Goal: Task Accomplishment & Management: Use online tool/utility

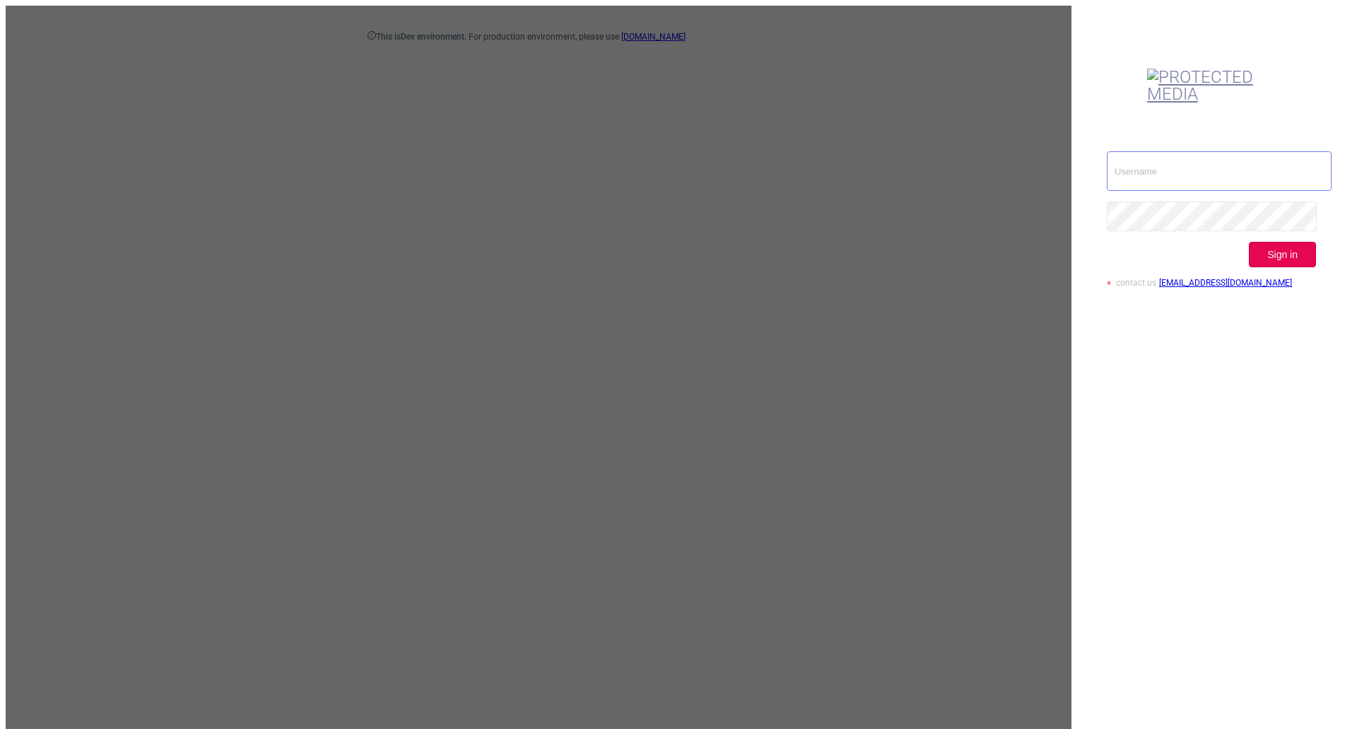
click at [1136, 151] on input "text" at bounding box center [1219, 171] width 225 height 40
type input "[EMAIL_ADDRESS][DOMAIN_NAME]"
click at [1209, 336] on div "[EMAIL_ADDRESS][DOMAIN_NAME] Sign in contact us [EMAIL_ADDRESS][DOMAIN_NAME]" at bounding box center [1211, 419] width 280 height 827
click at [1291, 242] on button "Sign in" at bounding box center [1282, 254] width 67 height 25
click at [1270, 242] on button "Sign in" at bounding box center [1282, 254] width 67 height 25
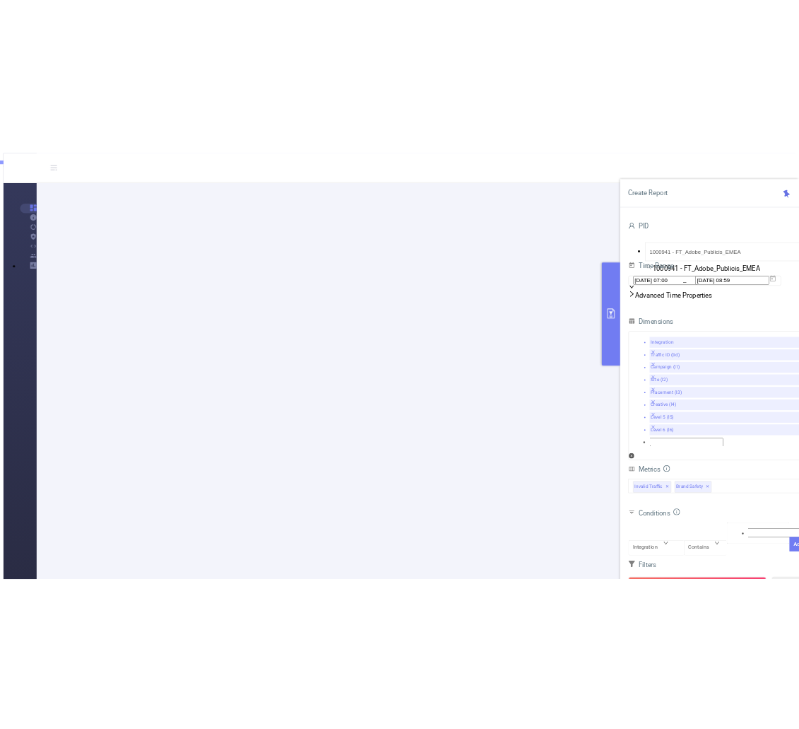
scroll to position [212, 0]
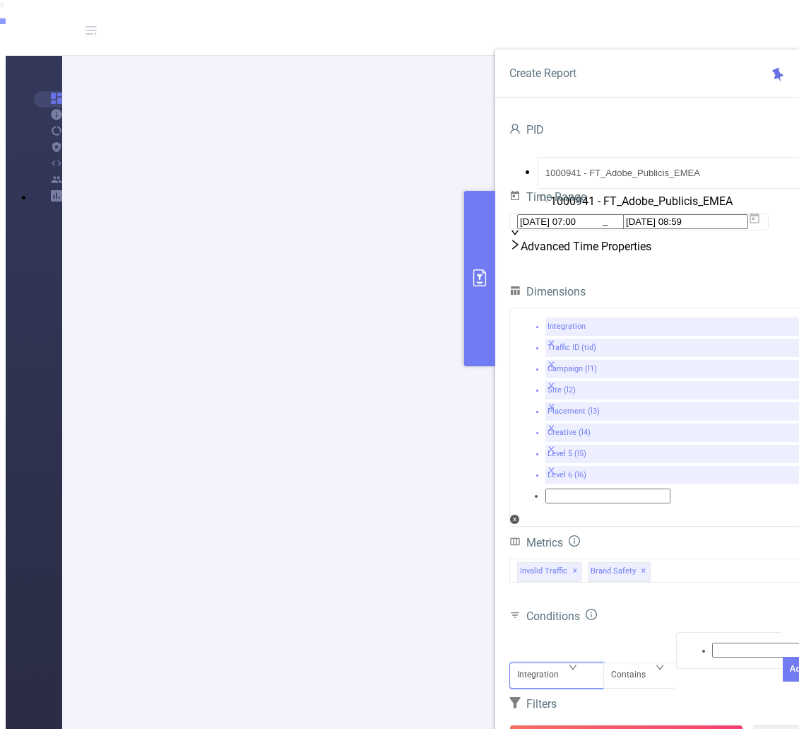
click at [570, 663] on div "Integration" at bounding box center [556, 663] width 79 height 0
click at [553, 30] on li "Traffic ID (tid)" at bounding box center [413, 24] width 771 height 11
click at [695, 641] on div at bounding box center [730, 650] width 92 height 18
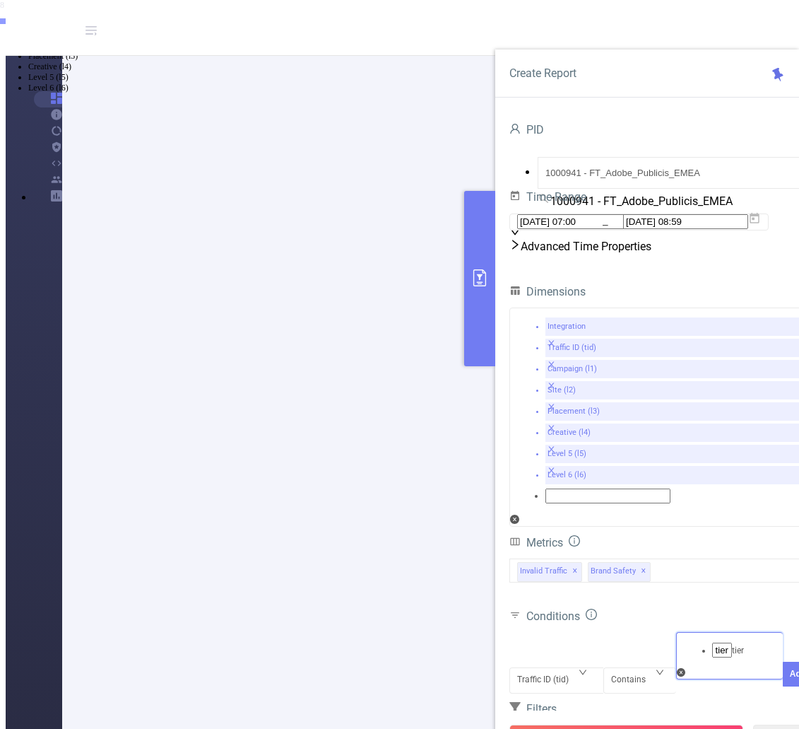
type input "tier3"
click at [706, 20] on li "tier3" at bounding box center [413, 13] width 771 height 11
click at [783, 683] on button "Add" at bounding box center [798, 695] width 30 height 25
click at [665, 724] on button "Run Report" at bounding box center [626, 736] width 234 height 25
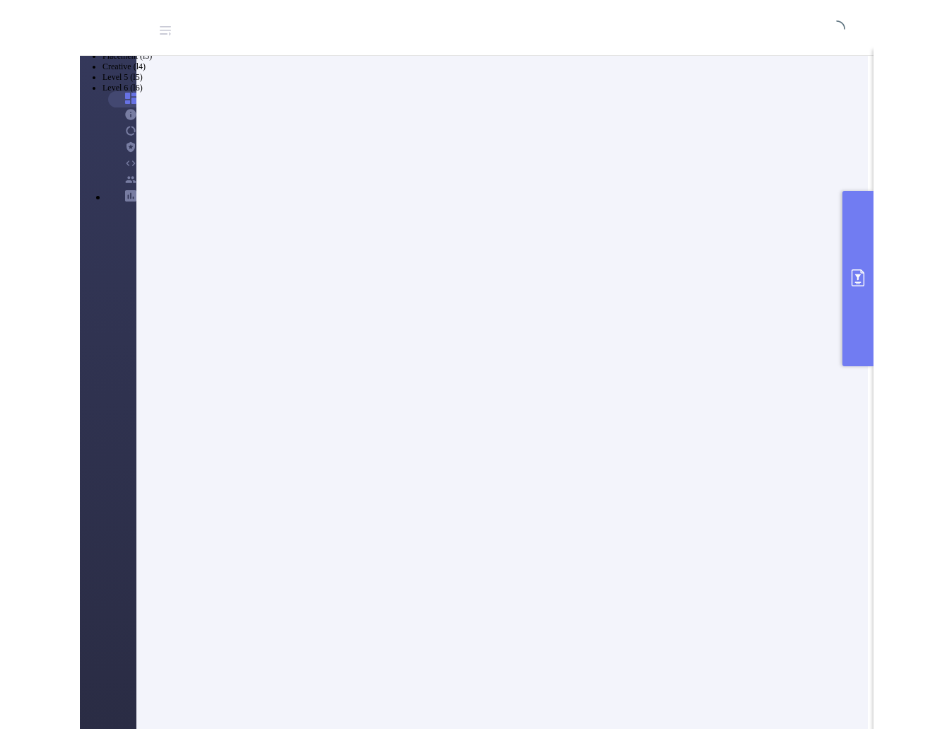
scroll to position [0, 0]
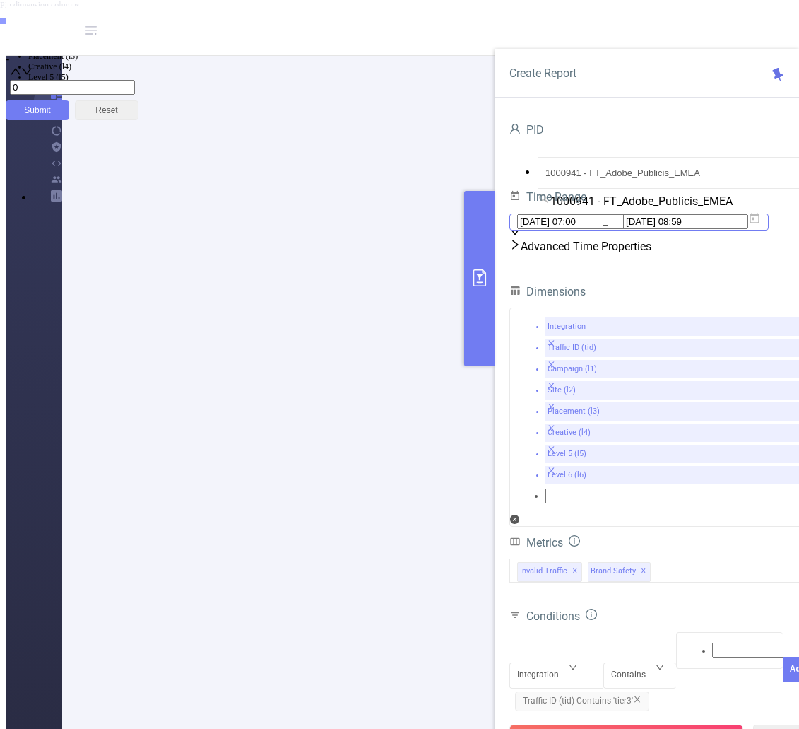
click at [761, 225] on icon at bounding box center [754, 218] width 13 height 13
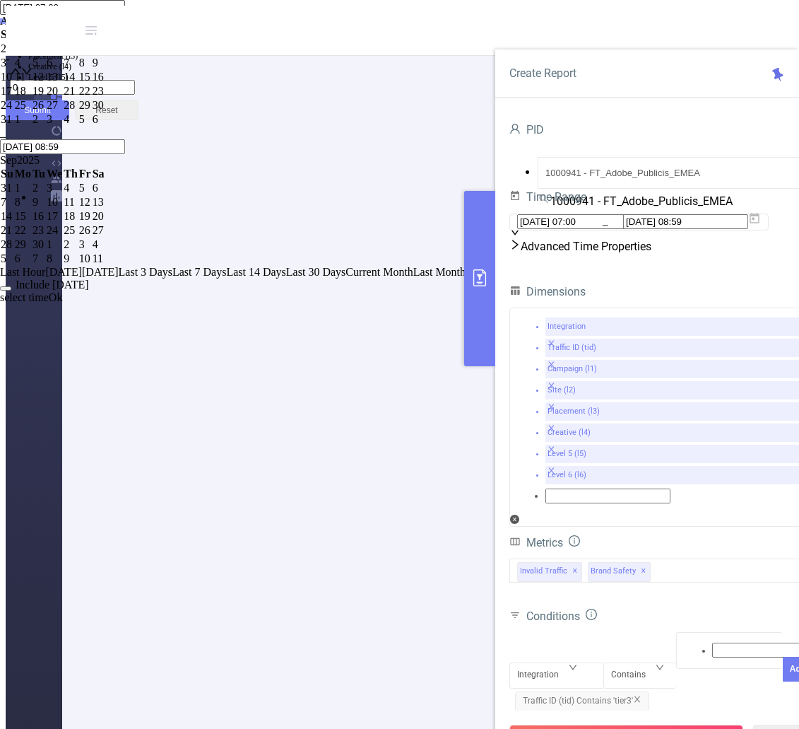
click at [706, 606] on div "Conditions Integration Contains Add Traffic ID (tid) Contains 'tier3'" at bounding box center [661, 663] width 304 height 114
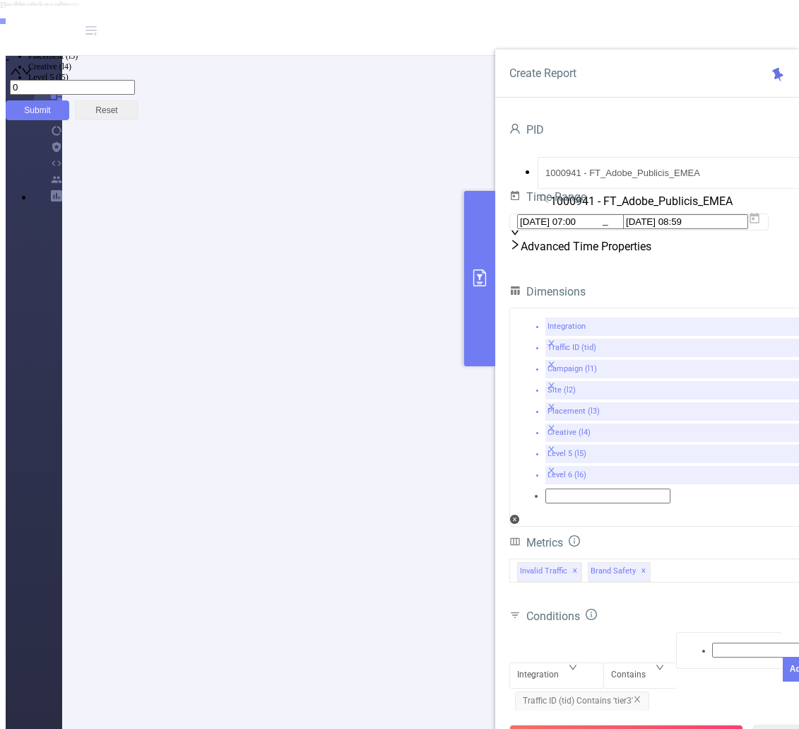
click at [641, 695] on icon "icon: close" at bounding box center [637, 699] width 8 height 8
click at [684, 642] on div at bounding box center [730, 651] width 92 height 18
type input "tier"
click at [674, 20] on li "tier" at bounding box center [413, 13] width 771 height 11
click at [783, 683] on button "Add" at bounding box center [798, 695] width 30 height 25
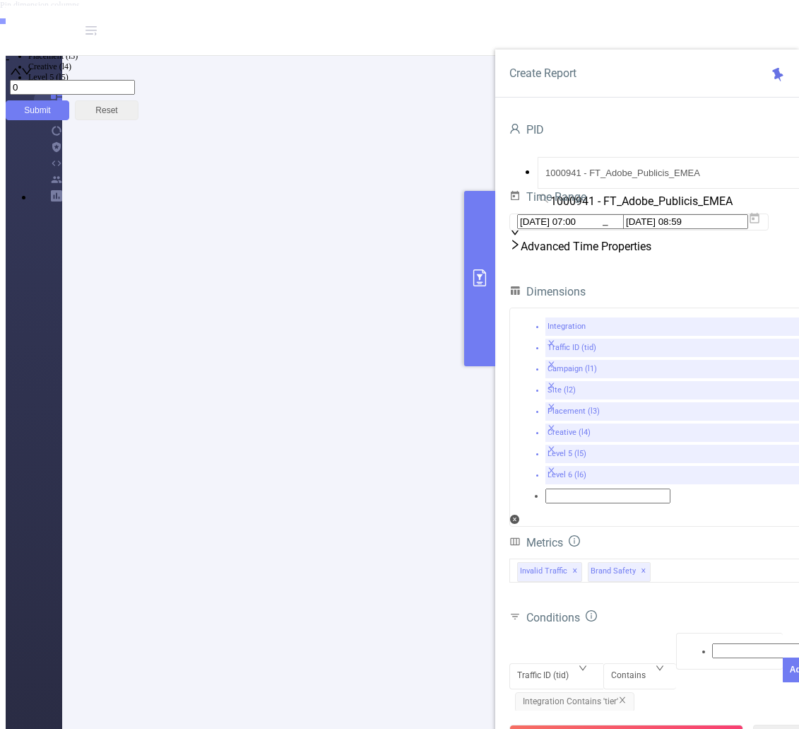
click at [673, 632] on div "Traffic ID (tid) Contains Add Integration Contains 'tier'" at bounding box center [661, 673] width 304 height 82
click at [641, 724] on button "Run Report" at bounding box center [626, 736] width 234 height 25
click at [613, 724] on button "Run Report" at bounding box center [626, 736] width 234 height 25
click at [631, 691] on span "Integration Contains 'tier'" at bounding box center [574, 701] width 119 height 20
click at [622, 696] on icon "icon: close" at bounding box center [623, 699] width 6 height 6
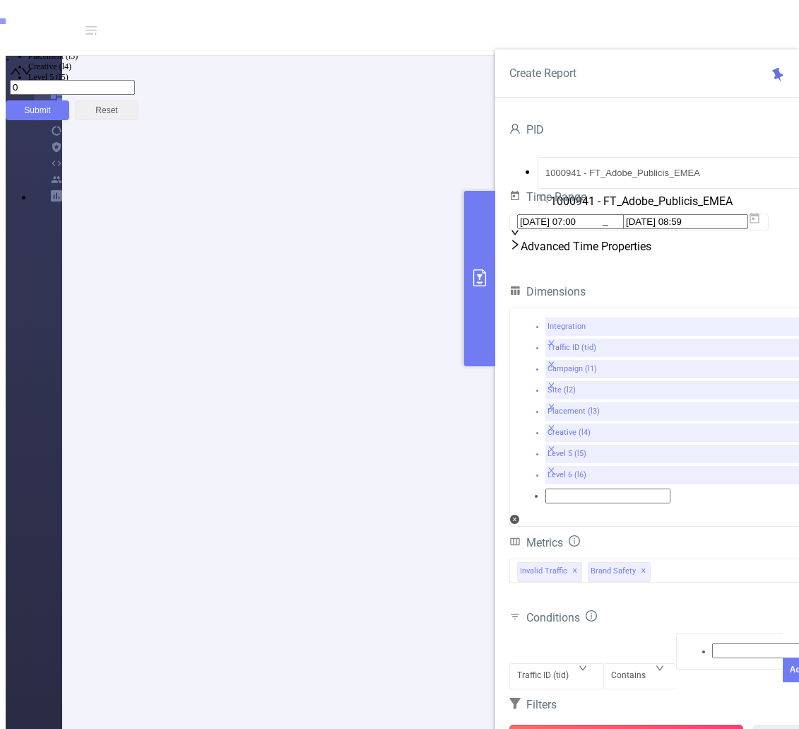
click at [611, 724] on button "Run Report" at bounding box center [626, 736] width 234 height 25
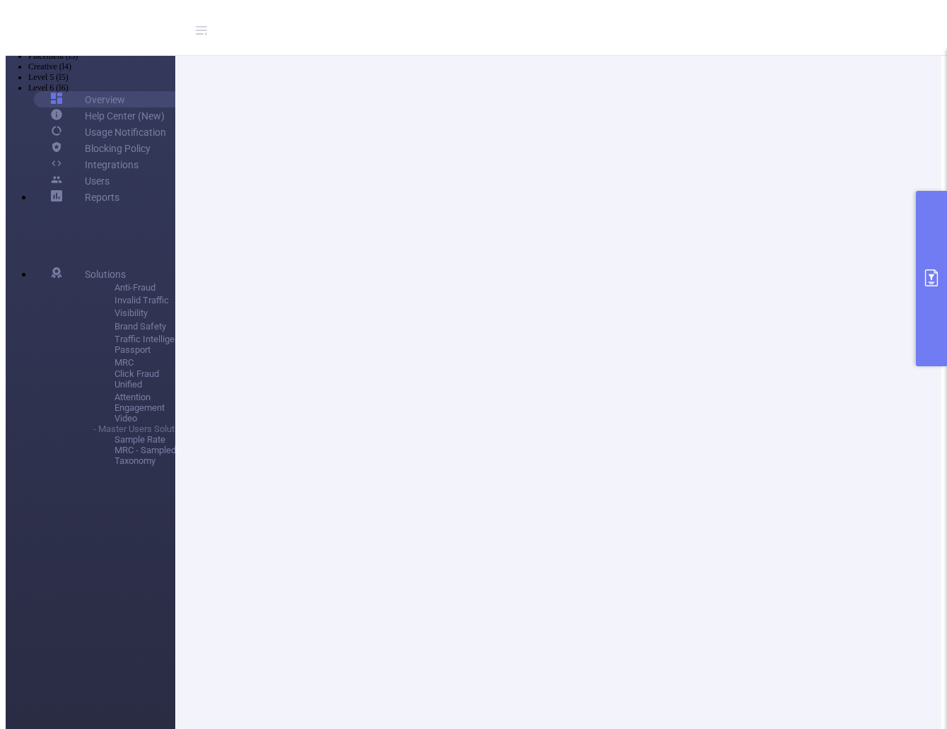
click at [205, 33] on icon at bounding box center [206, 34] width 2 height 3
